Goal: Task Accomplishment & Management: Complete application form

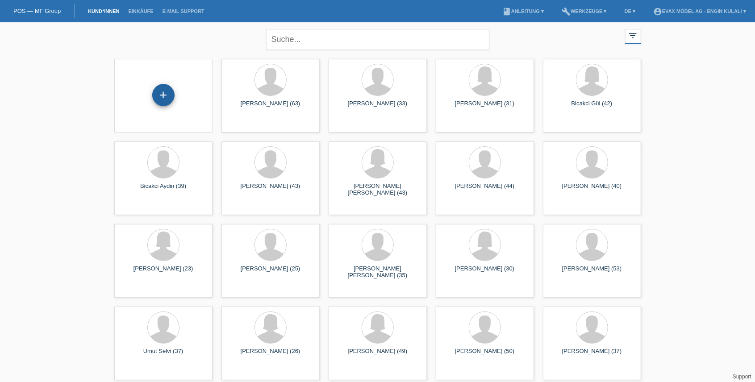
click at [166, 99] on div "+" at bounding box center [163, 95] width 22 height 22
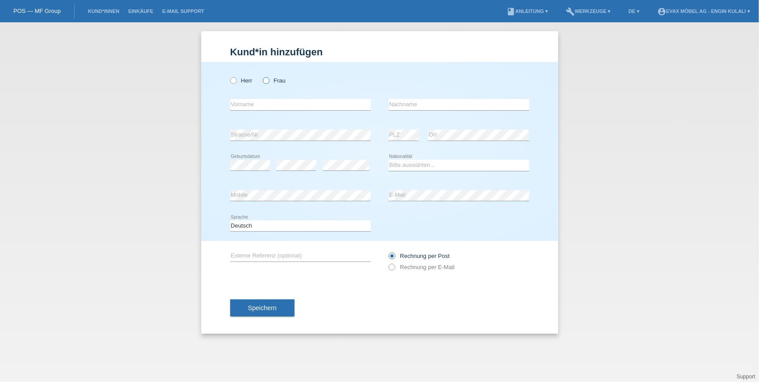
click at [261, 76] on icon at bounding box center [261, 76] width 0 height 0
click at [266, 82] on input "Frau" at bounding box center [266, 80] width 6 height 6
radio input "true"
click at [254, 110] on icon at bounding box center [300, 110] width 141 height 0
click at [248, 103] on input "text" at bounding box center [300, 104] width 141 height 11
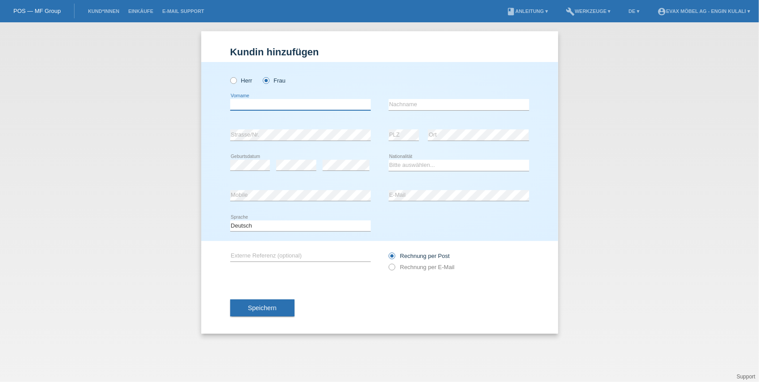
paste input "Minet"
type input "Minet"
click at [442, 105] on input "text" at bounding box center [459, 104] width 141 height 11
